Goal: Information Seeking & Learning: Learn about a topic

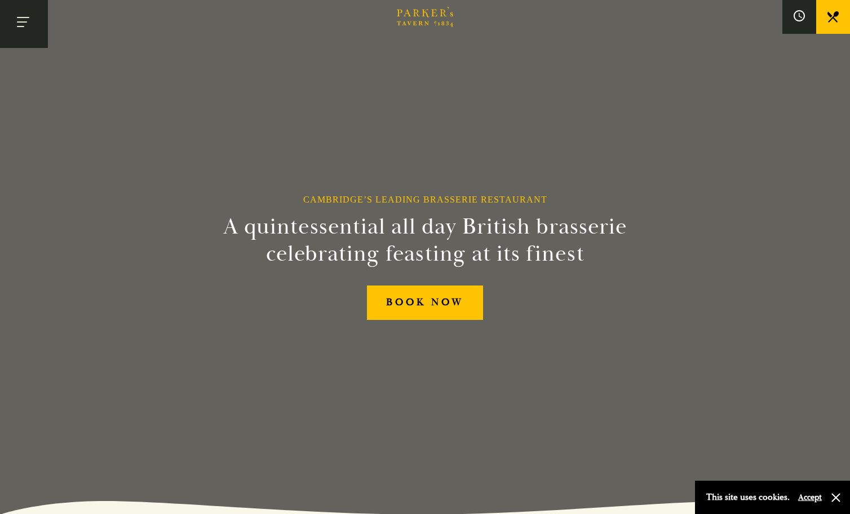
click at [23, 19] on button "Toggle navigation" at bounding box center [24, 24] width 48 height 48
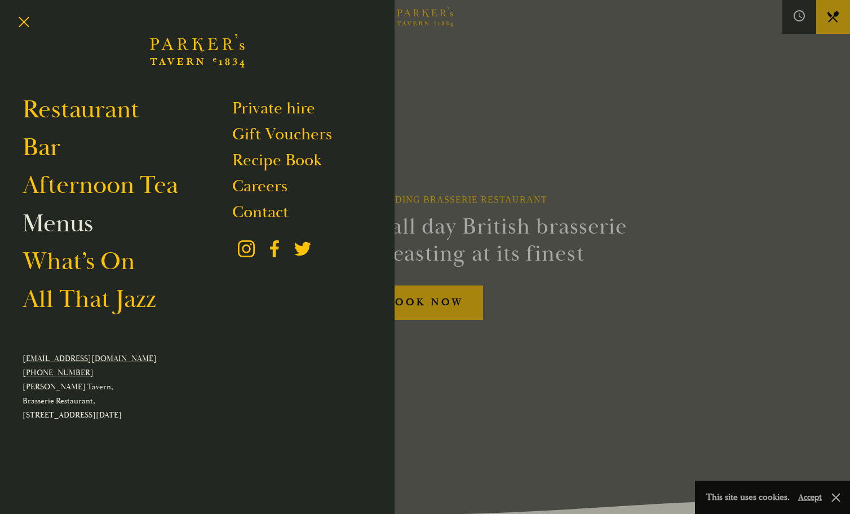
click at [68, 228] on link "Menus" at bounding box center [58, 224] width 70 height 32
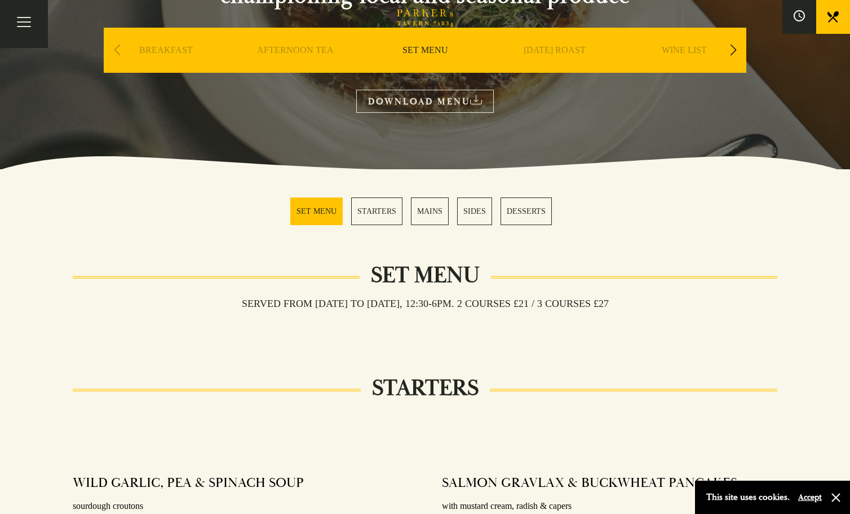
scroll to position [56, 0]
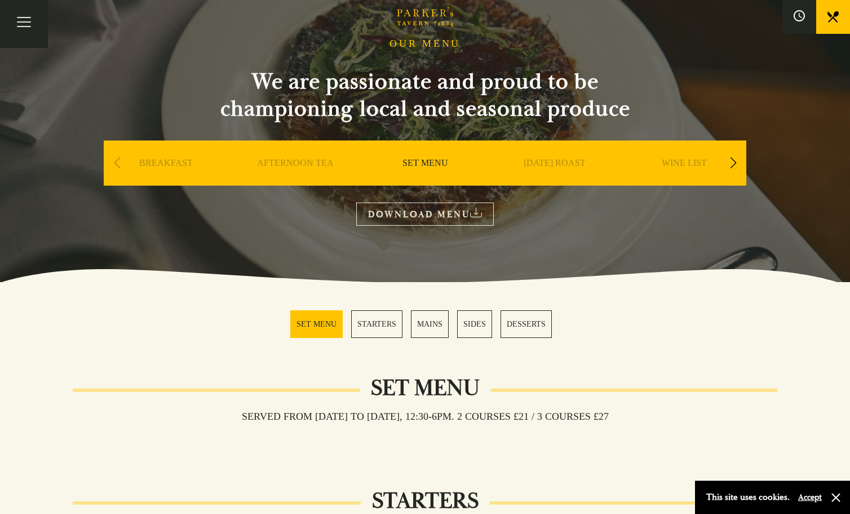
click at [427, 325] on link "MAINS" at bounding box center [430, 324] width 38 height 28
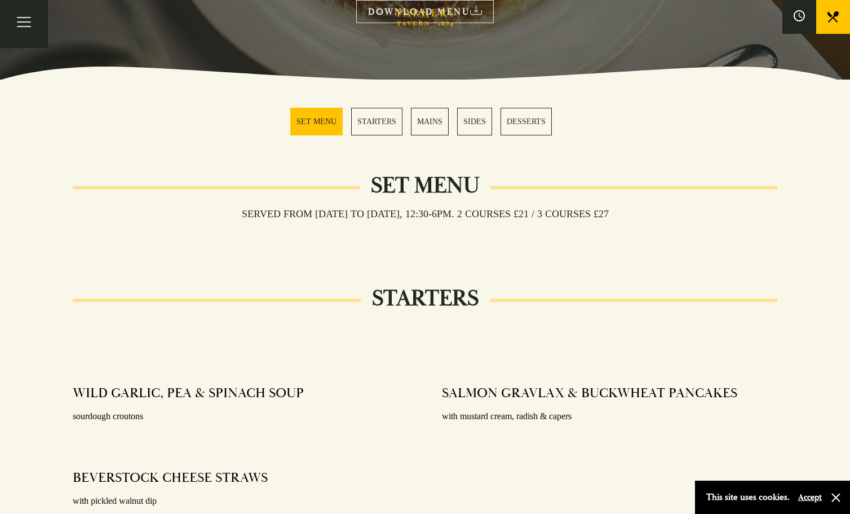
scroll to position [90, 0]
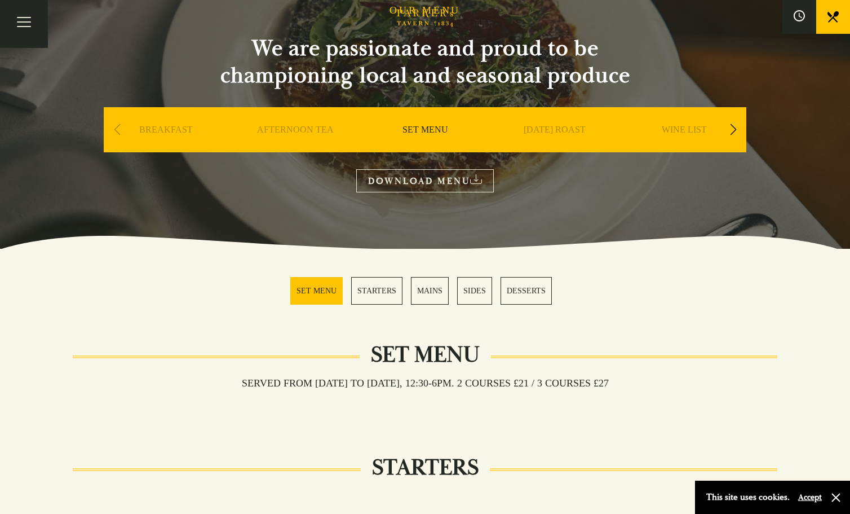
click at [736, 130] on div "Next slide" at bounding box center [733, 129] width 15 height 25
click at [690, 132] on link "A LA CARTE" at bounding box center [685, 146] width 52 height 45
